Goal: Find specific page/section

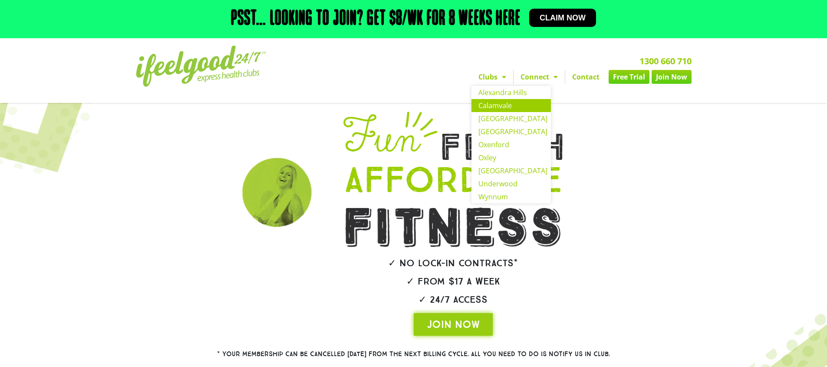
click at [494, 108] on link "Calamvale" at bounding box center [510, 105] width 79 height 13
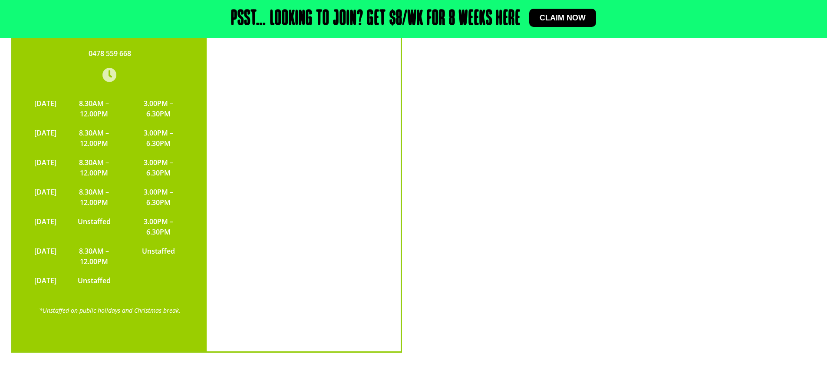
scroll to position [2146, 0]
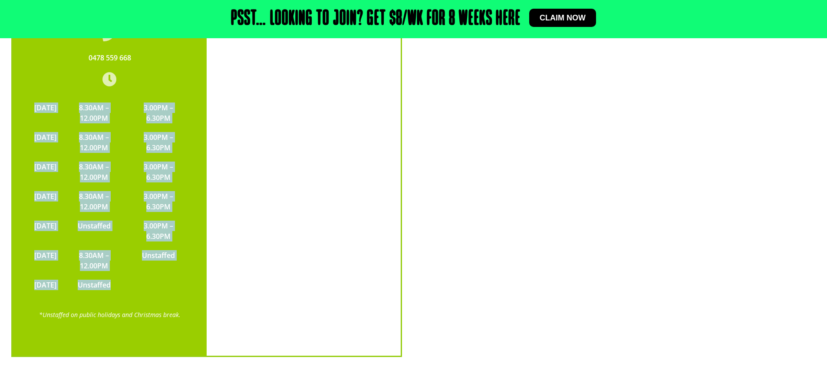
copy div "[DATE] 8.30AM – 12.00PM 3.00PM – 6.30PM [DATE] 8.30AM – 12.00PM 3.00PM – 6.30PM…"
